Goal: Information Seeking & Learning: Understand process/instructions

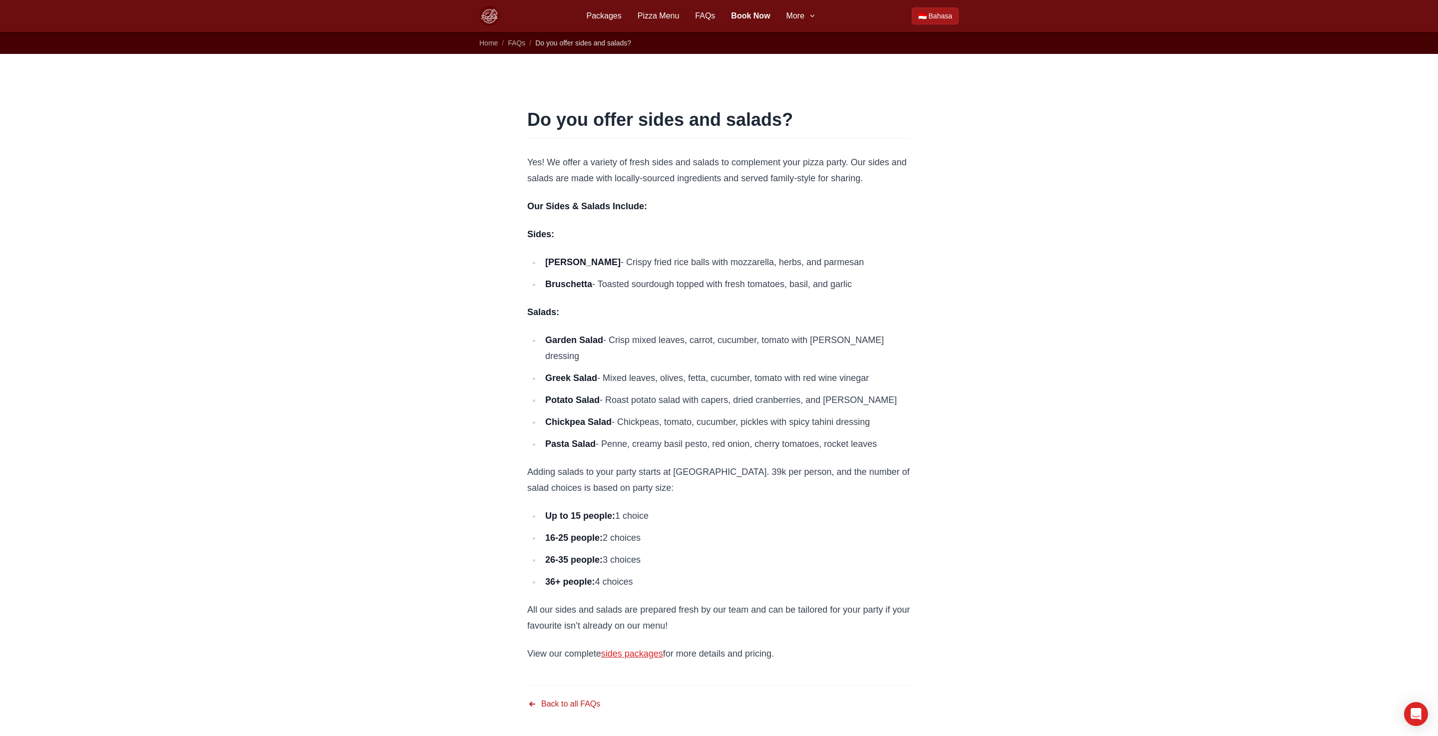
click at [444, 275] on main "Do you offer sides and salads? Yes! We offer a variety of fresh sides and salad…" at bounding box center [719, 411] width 1438 height 715
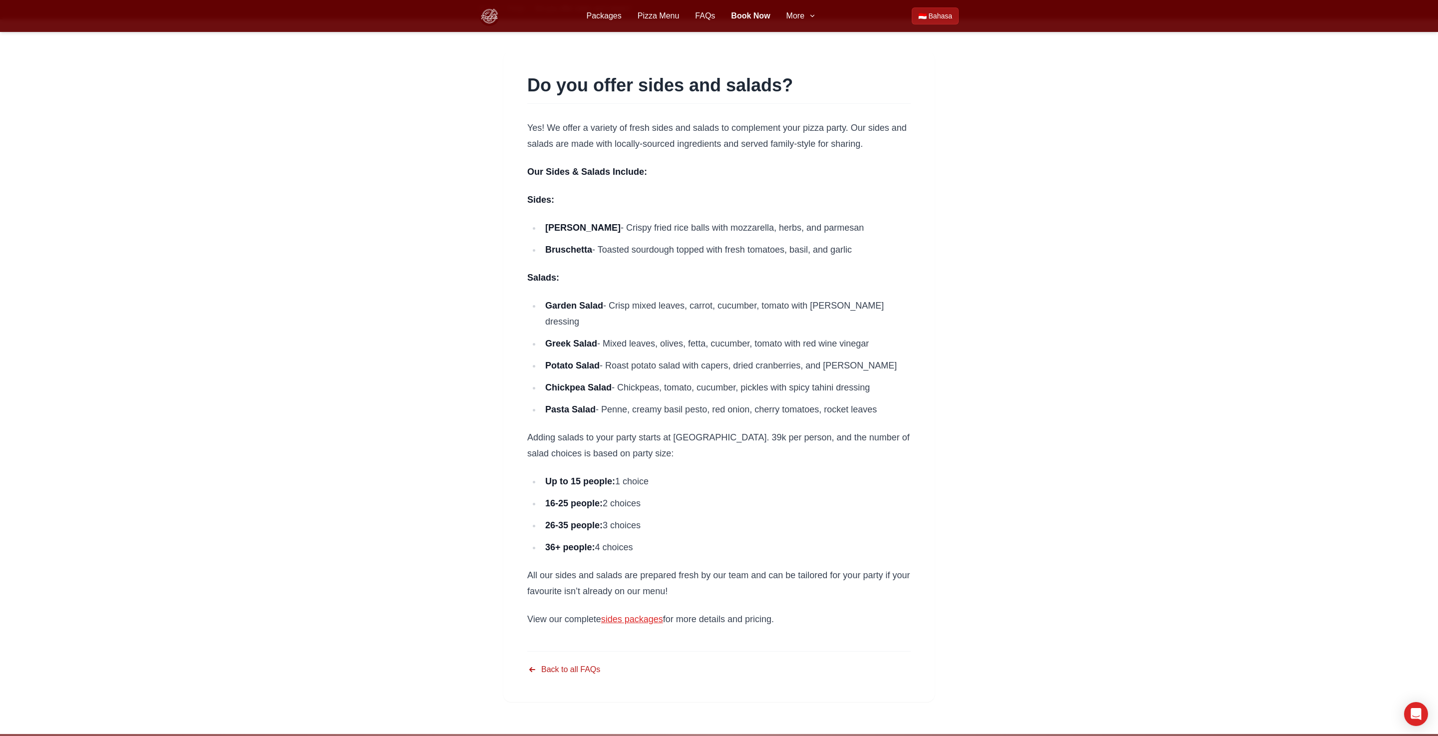
scroll to position [35, 0]
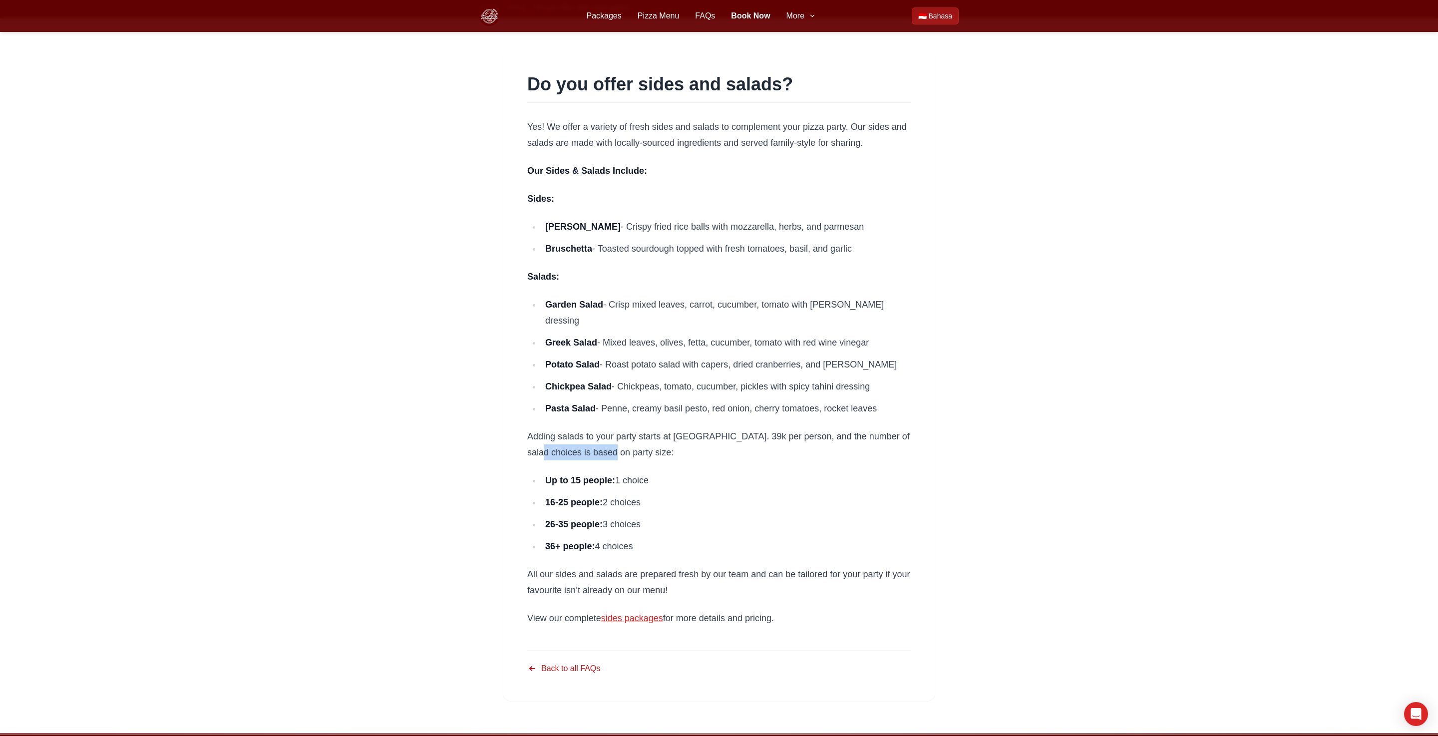
drag, startPoint x: 542, startPoint y: 437, endPoint x: 644, endPoint y: 436, distance: 101.9
click at [638, 436] on p "Adding salads to your party starts at [GEOGRAPHIC_DATA]. 39k per person, and th…" at bounding box center [718, 444] width 383 height 32
click at [643, 436] on p "Adding salads to your party starts at [GEOGRAPHIC_DATA]. 39k per person, and th…" at bounding box center [718, 444] width 383 height 32
click at [431, 564] on main "Do you offer sides and salads? Yes! We offer a variety of fresh sides and salad…" at bounding box center [719, 375] width 1438 height 715
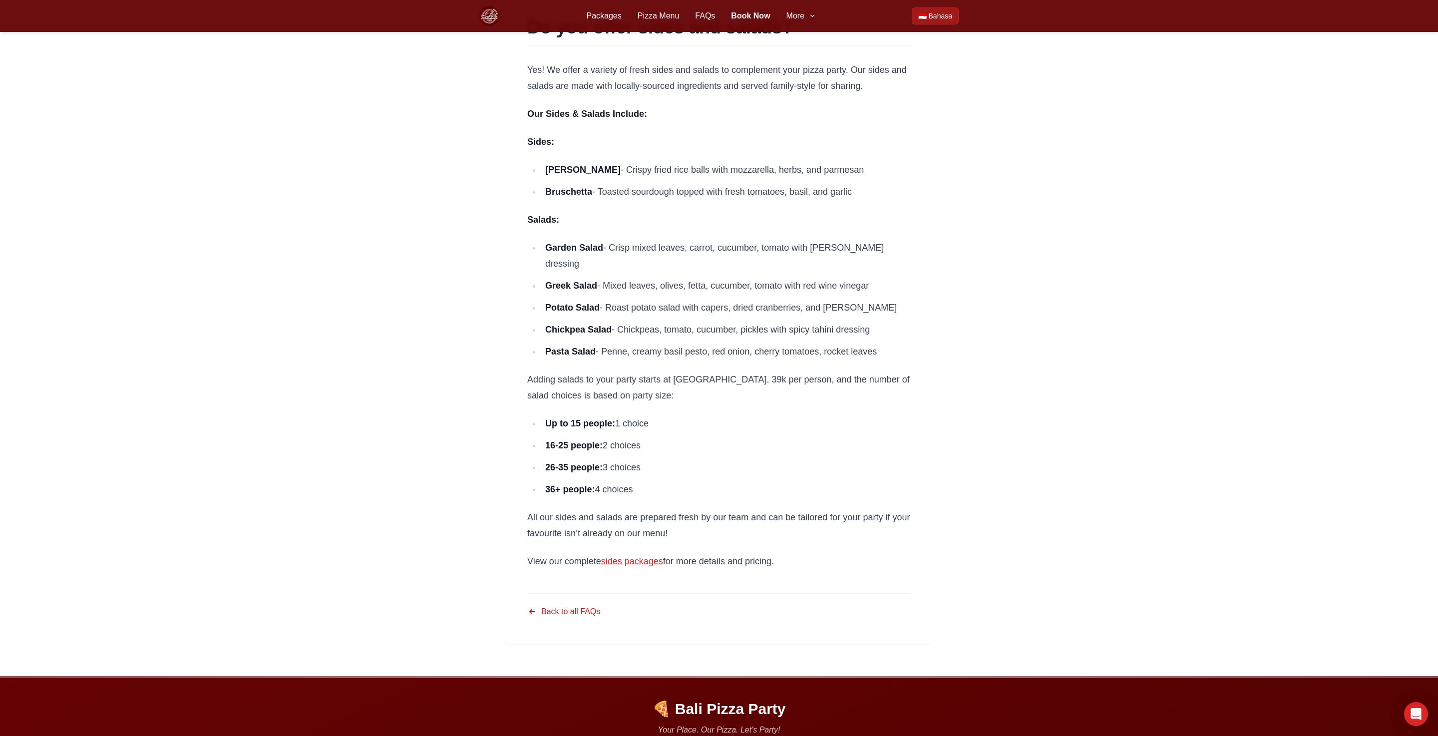
scroll to position [94, 0]
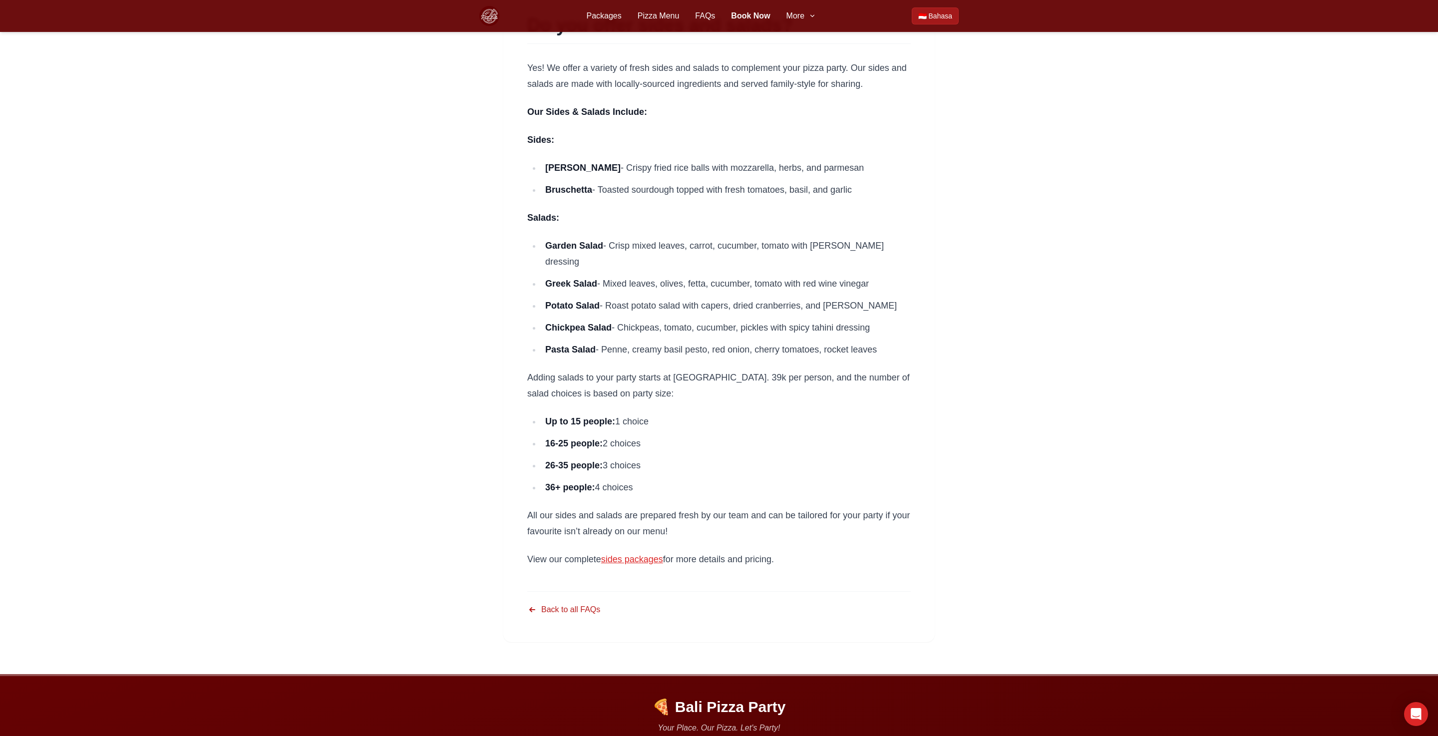
click at [649, 554] on link "sides packages" at bounding box center [632, 559] width 62 height 10
